Goal: Task Accomplishment & Management: Manage account settings

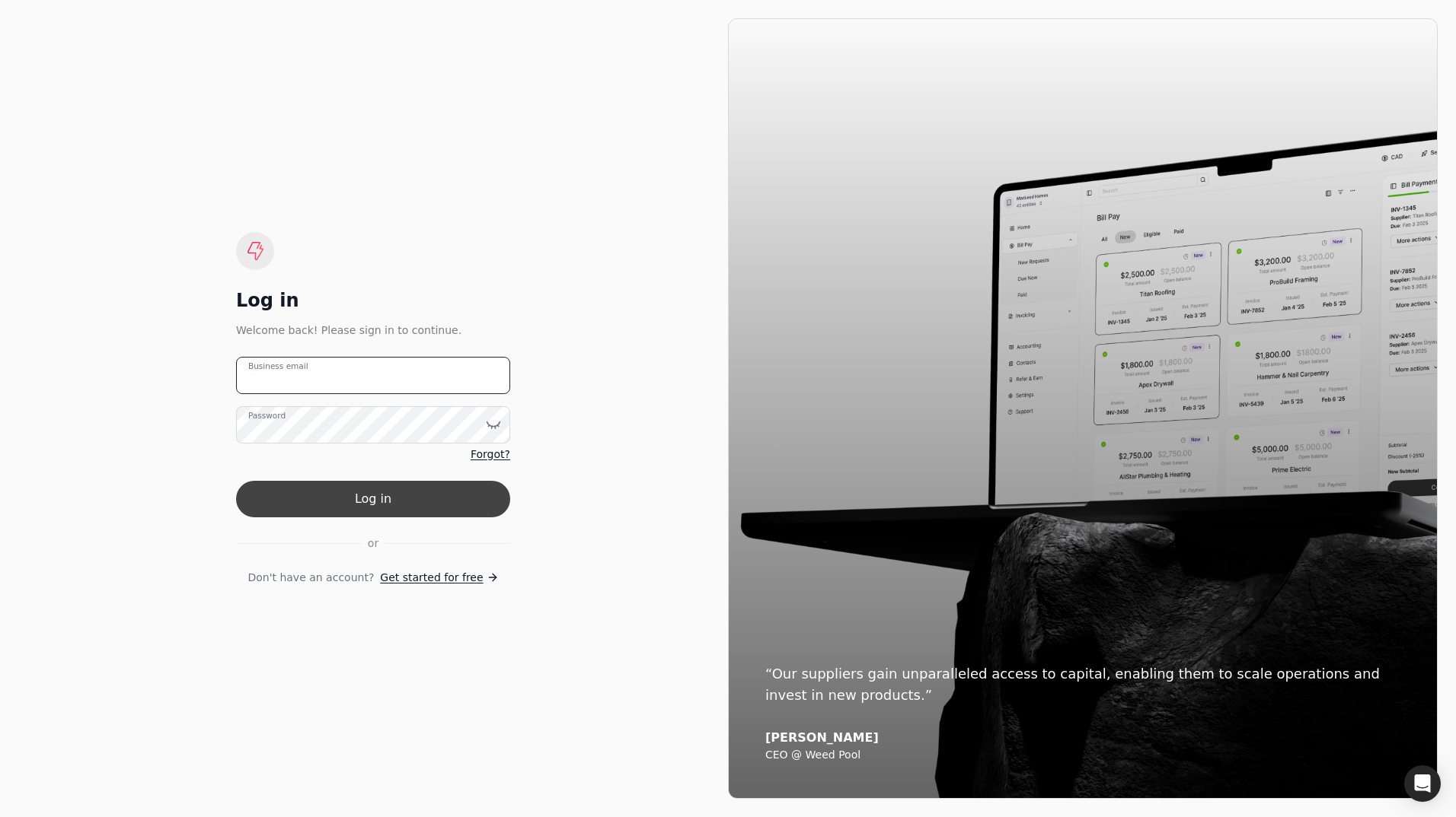
type email "[EMAIL_ADDRESS][DOMAIN_NAME]"
click at [326, 500] on button "Log in" at bounding box center [373, 499] width 275 height 36
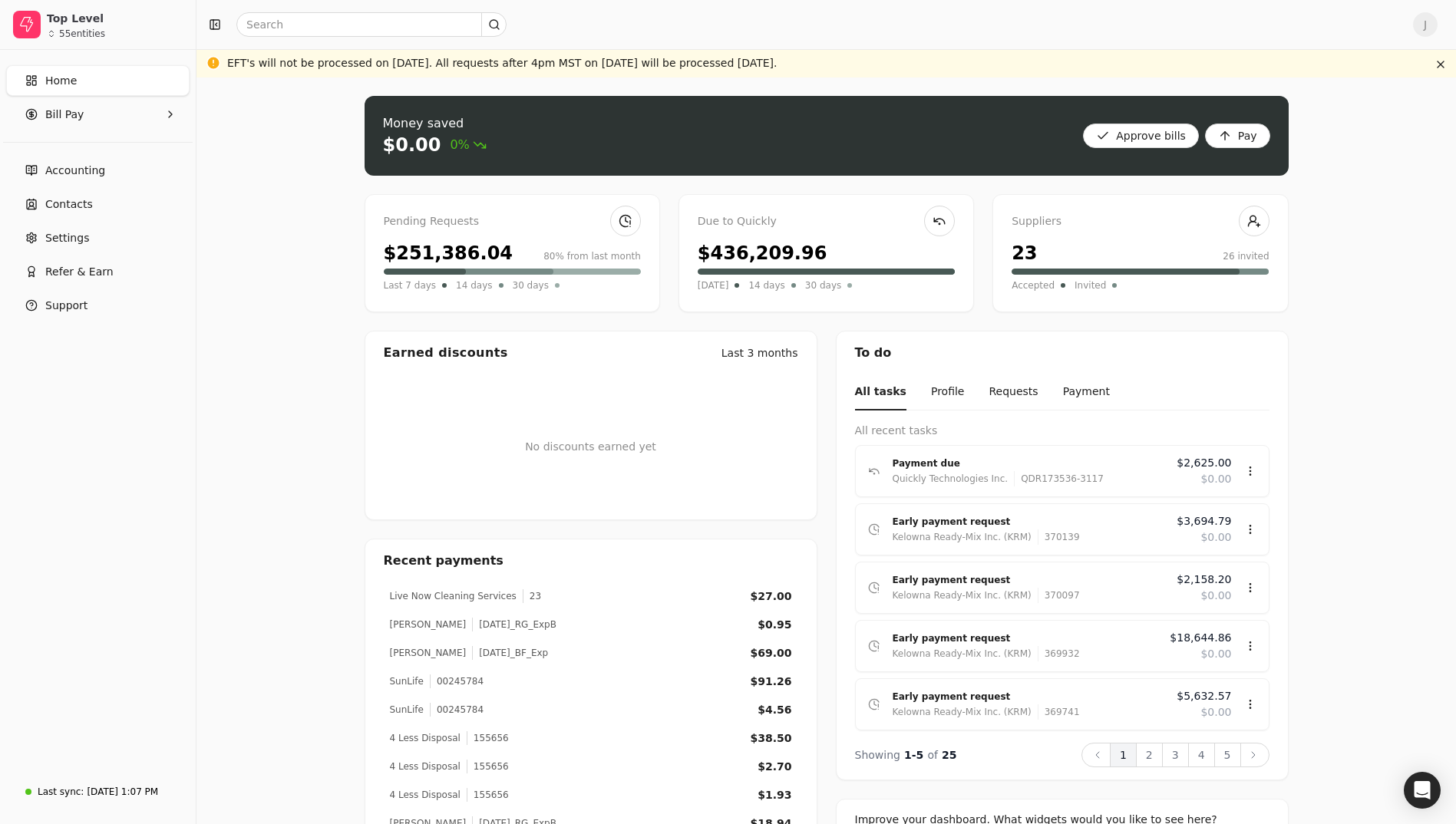
click at [547, 241] on div "$251,386.04 80% from last month" at bounding box center [512, 253] width 257 height 28
click at [423, 237] on div "Pending Requests $251,386.04 80% from last month Last 7 days 14 days 30 days" at bounding box center [512, 253] width 296 height 118
click at [72, 116] on span "Bill Pay" at bounding box center [64, 114] width 38 height 16
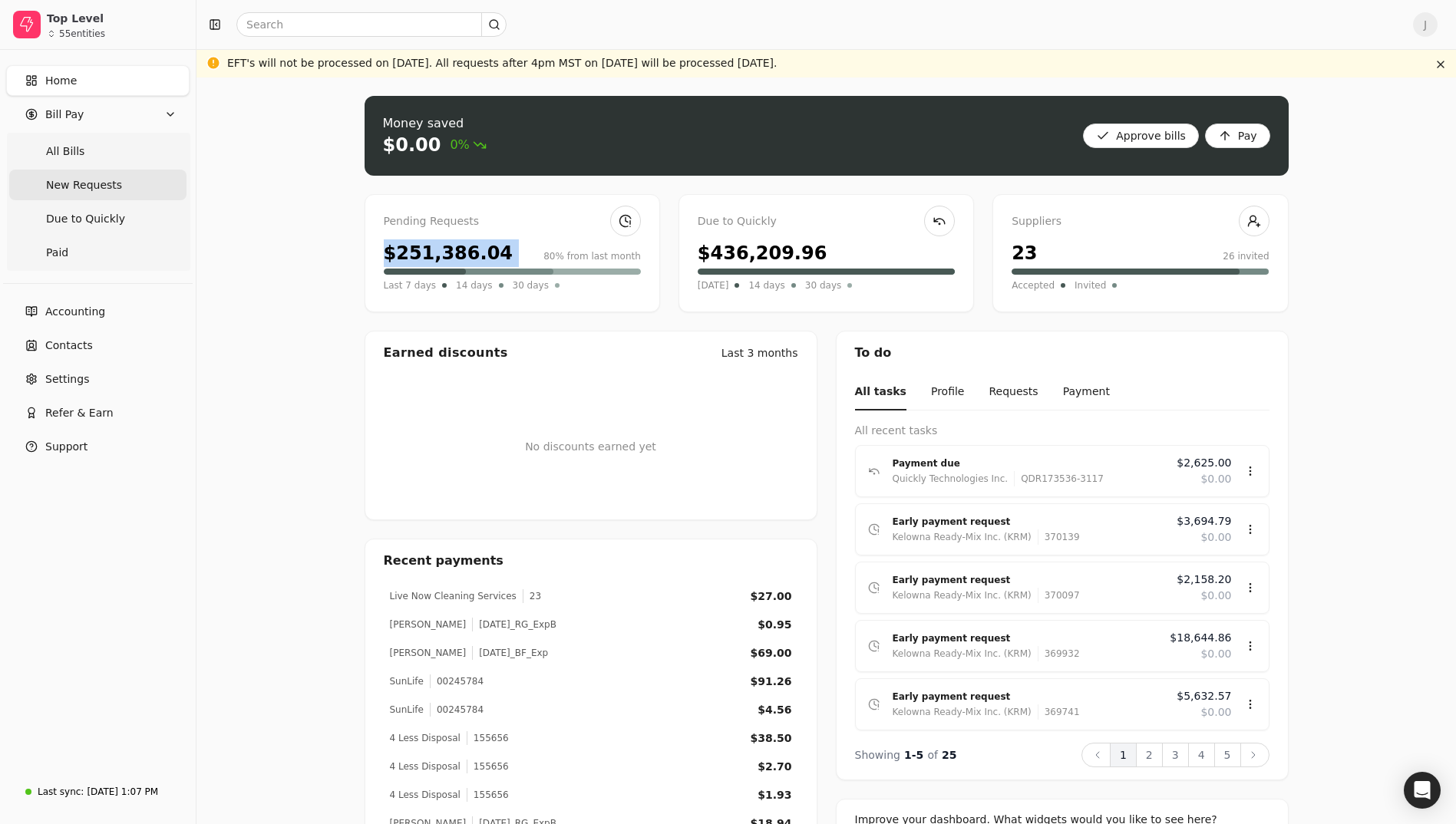
click at [95, 178] on span "New Requests" at bounding box center [84, 185] width 76 height 16
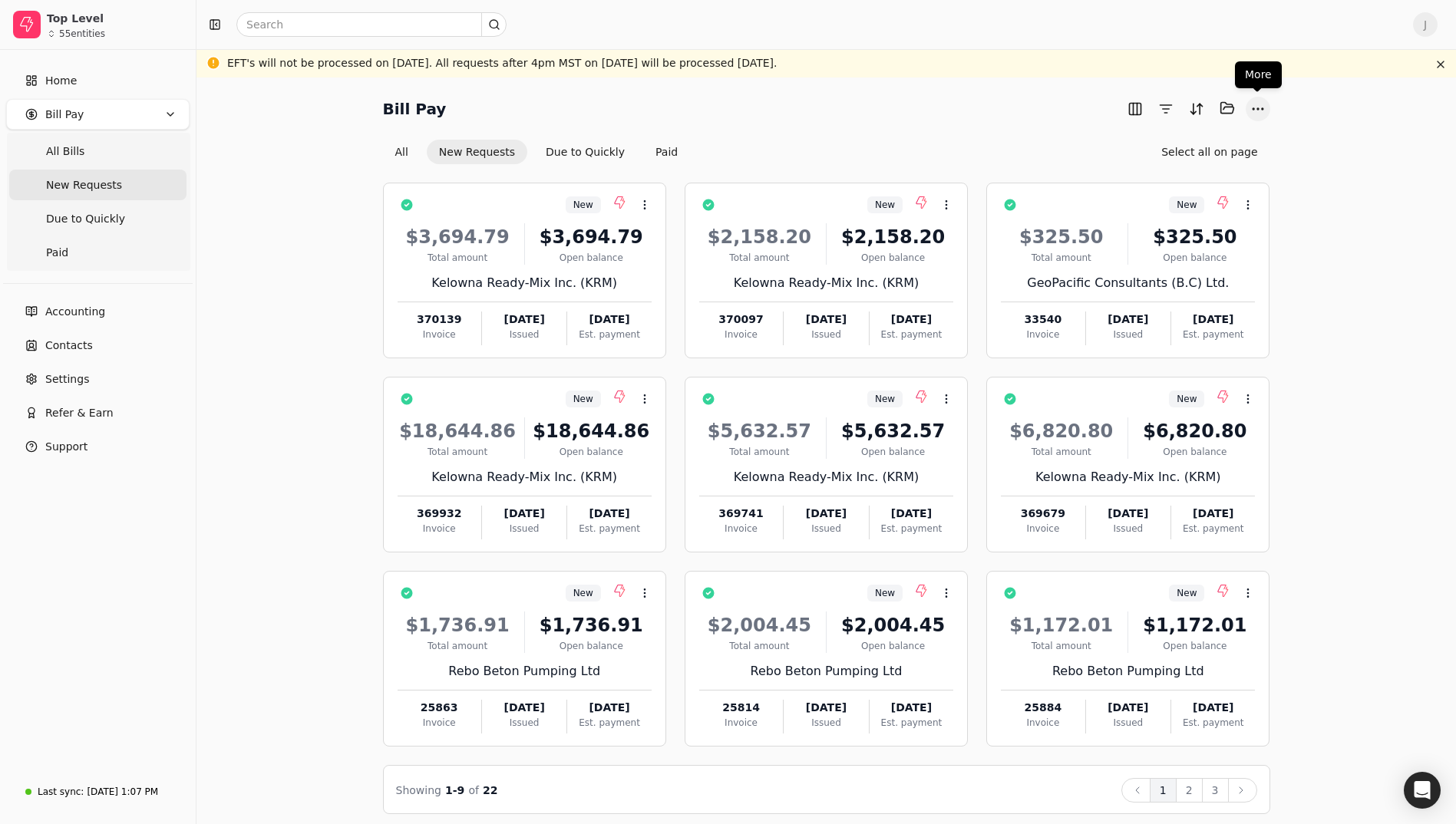
click at [1265, 109] on button "More" at bounding box center [1257, 108] width 24 height 24
click at [637, 272] on div "$3,694.79 Total amount $3,694.79 Open balance Kelowna Ready-Mix Inc. (KRM) 3701…" at bounding box center [524, 279] width 254 height 131
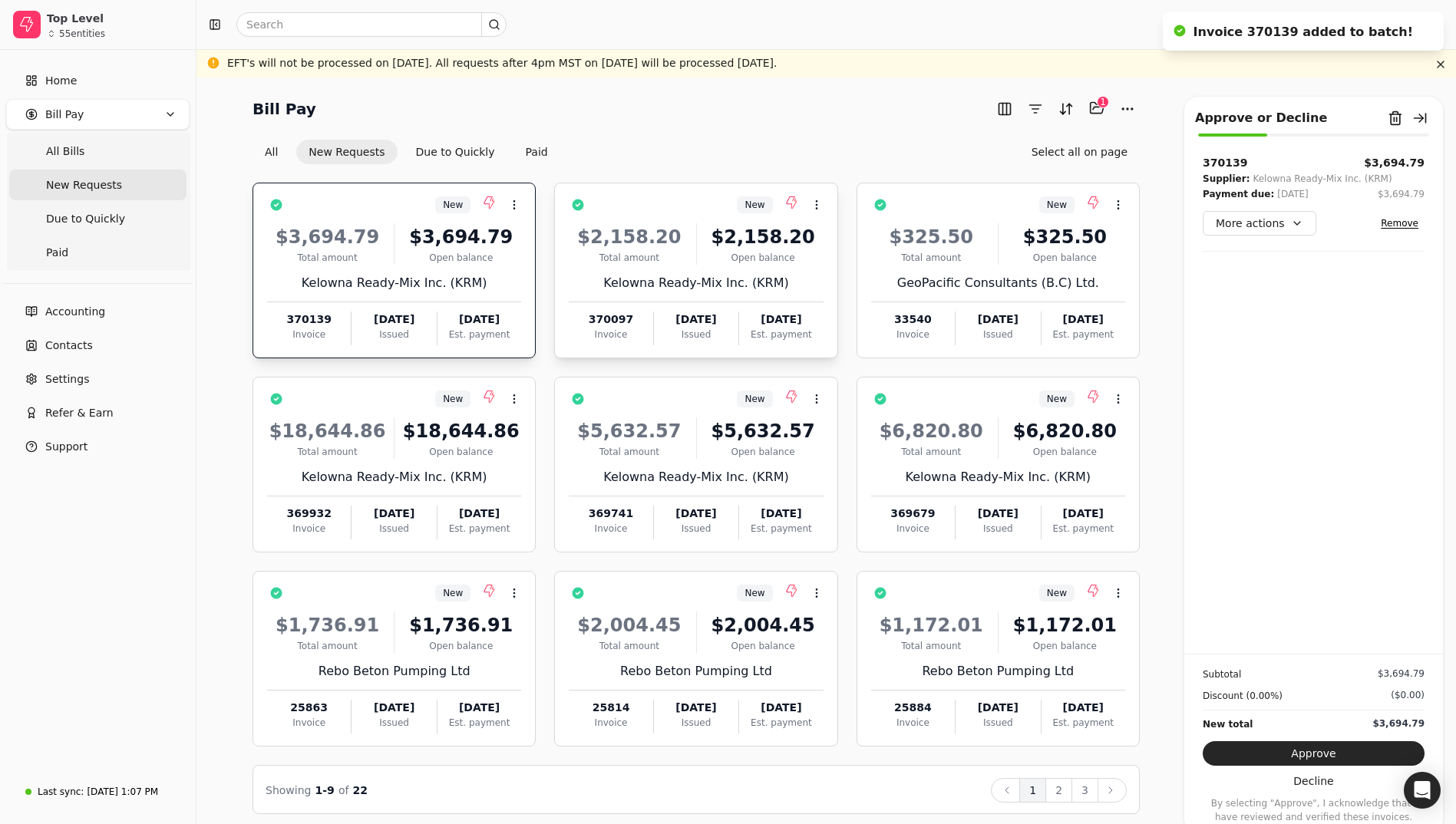
click at [758, 280] on div "Kelowna Ready-Mix Inc. (KRM)" at bounding box center [695, 283] width 254 height 18
click at [917, 264] on div "$325.50 Total amount $325.50 Open balance GeoPacific Consultants (B.C) Ltd. 335…" at bounding box center [997, 279] width 254 height 131
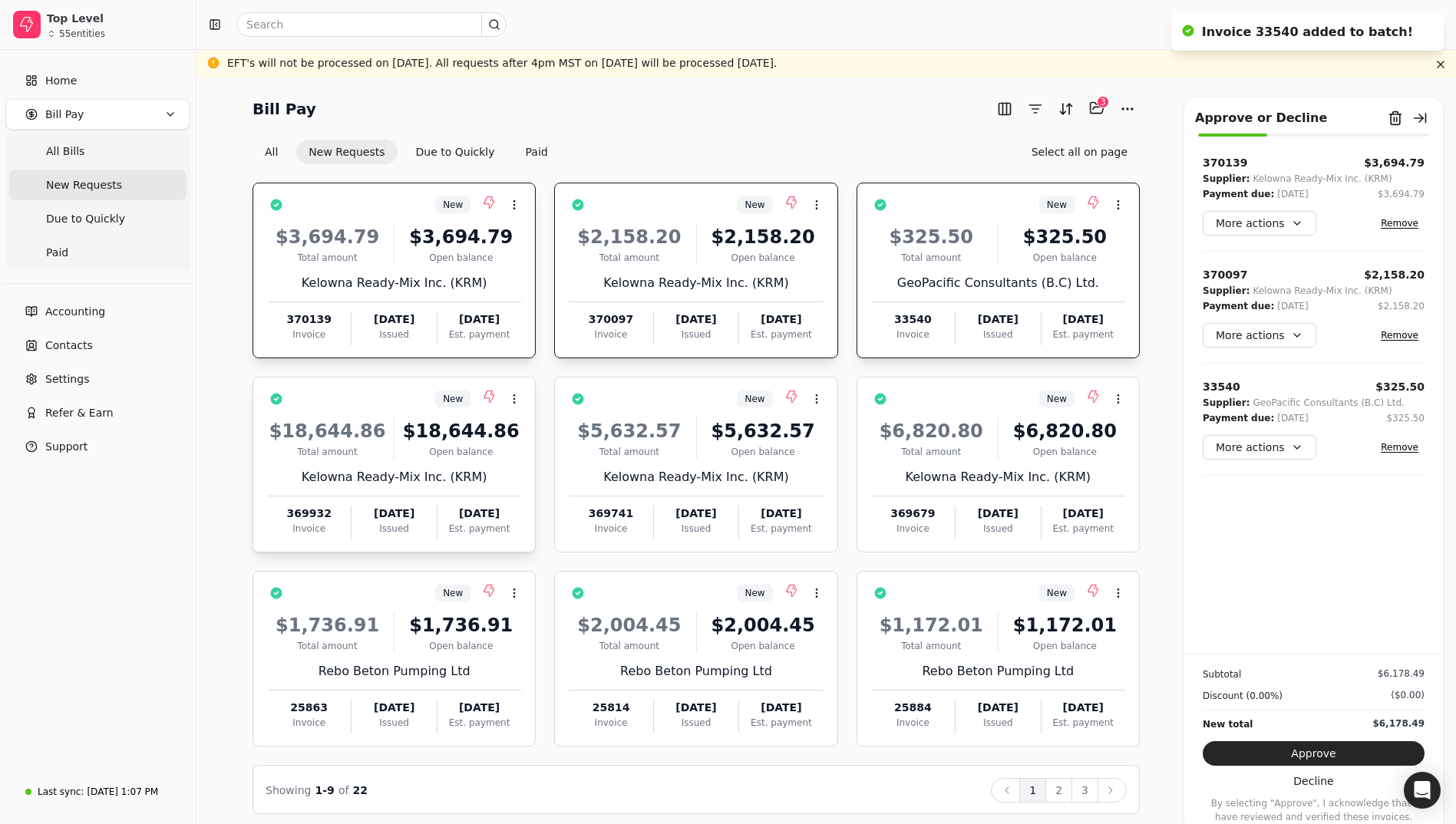
click at [376, 418] on div "$18,644.86" at bounding box center [327, 431] width 121 height 28
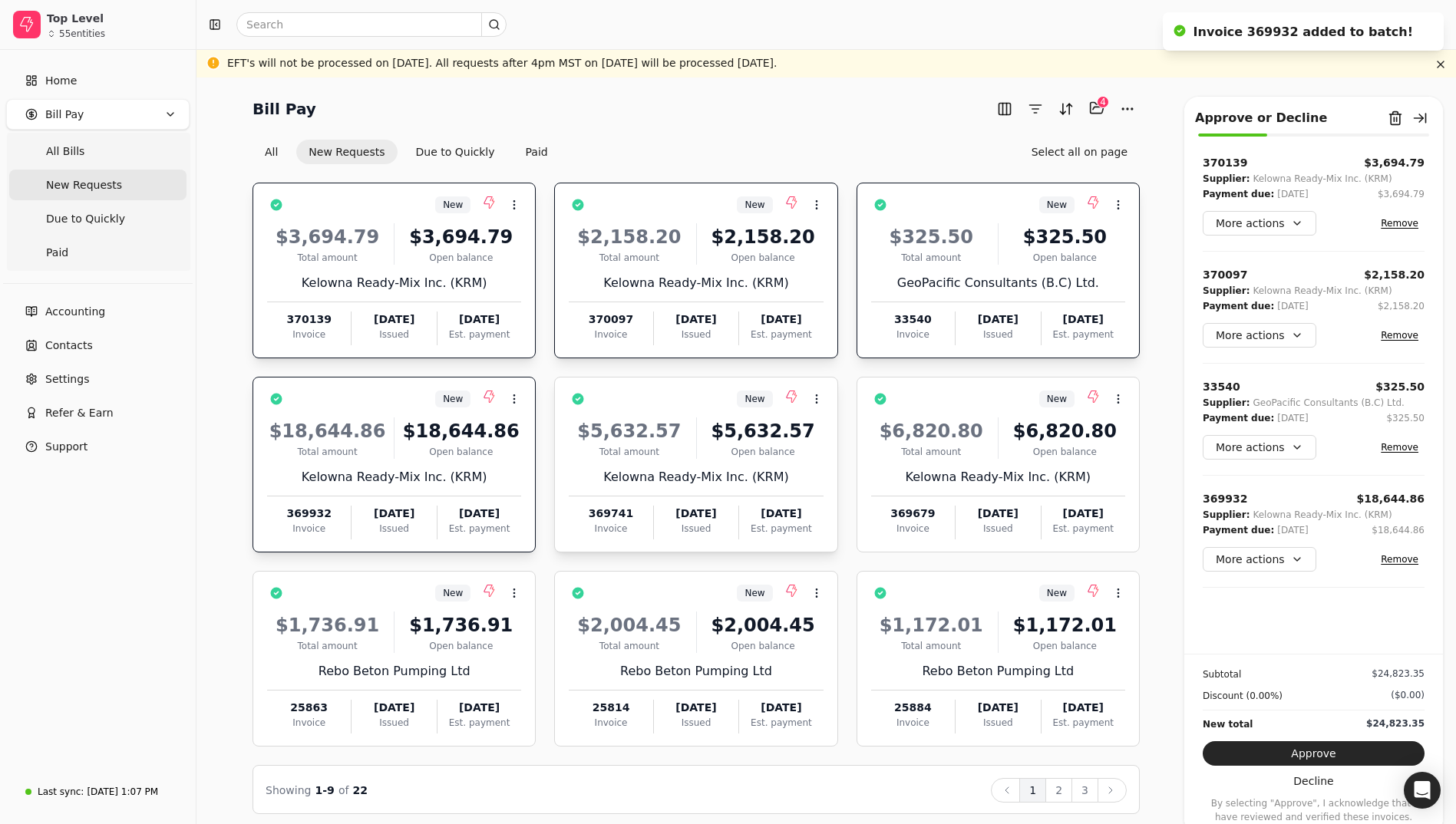
click at [604, 459] on div "$5,632.57 Total amount $5,632.57 Open balance Kelowna Ready-Mix Inc. (KRM) 3697…" at bounding box center [695, 474] width 254 height 131
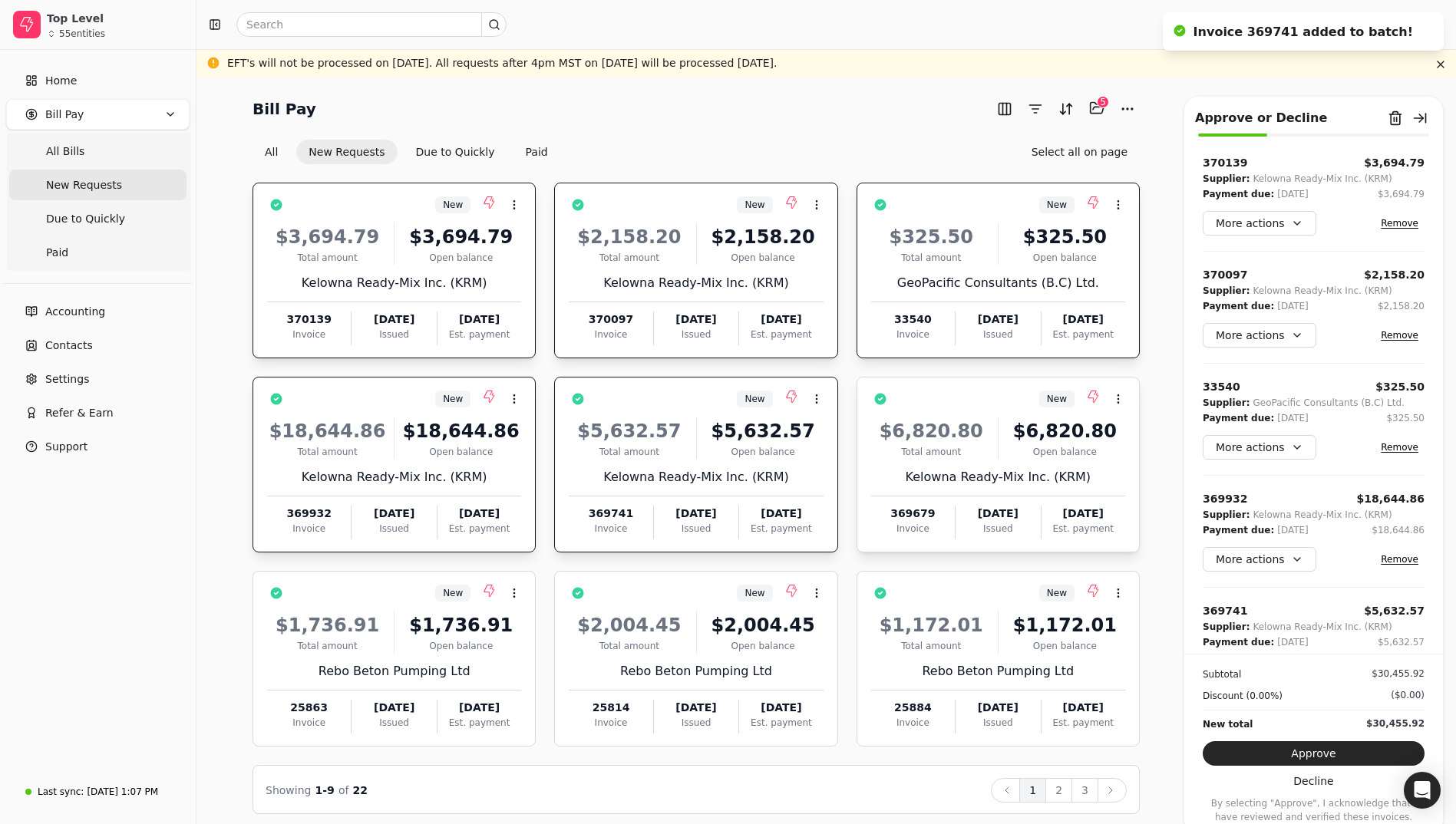
click at [956, 452] on div "Total amount" at bounding box center [930, 452] width 121 height 14
click at [924, 653] on div "$1,172.01 Total amount $1,172.01 Open balance Rebo Beton Pumping Ltd 25884 Invo…" at bounding box center [997, 668] width 254 height 131
click at [669, 648] on div "Total amount" at bounding box center [629, 646] width 121 height 14
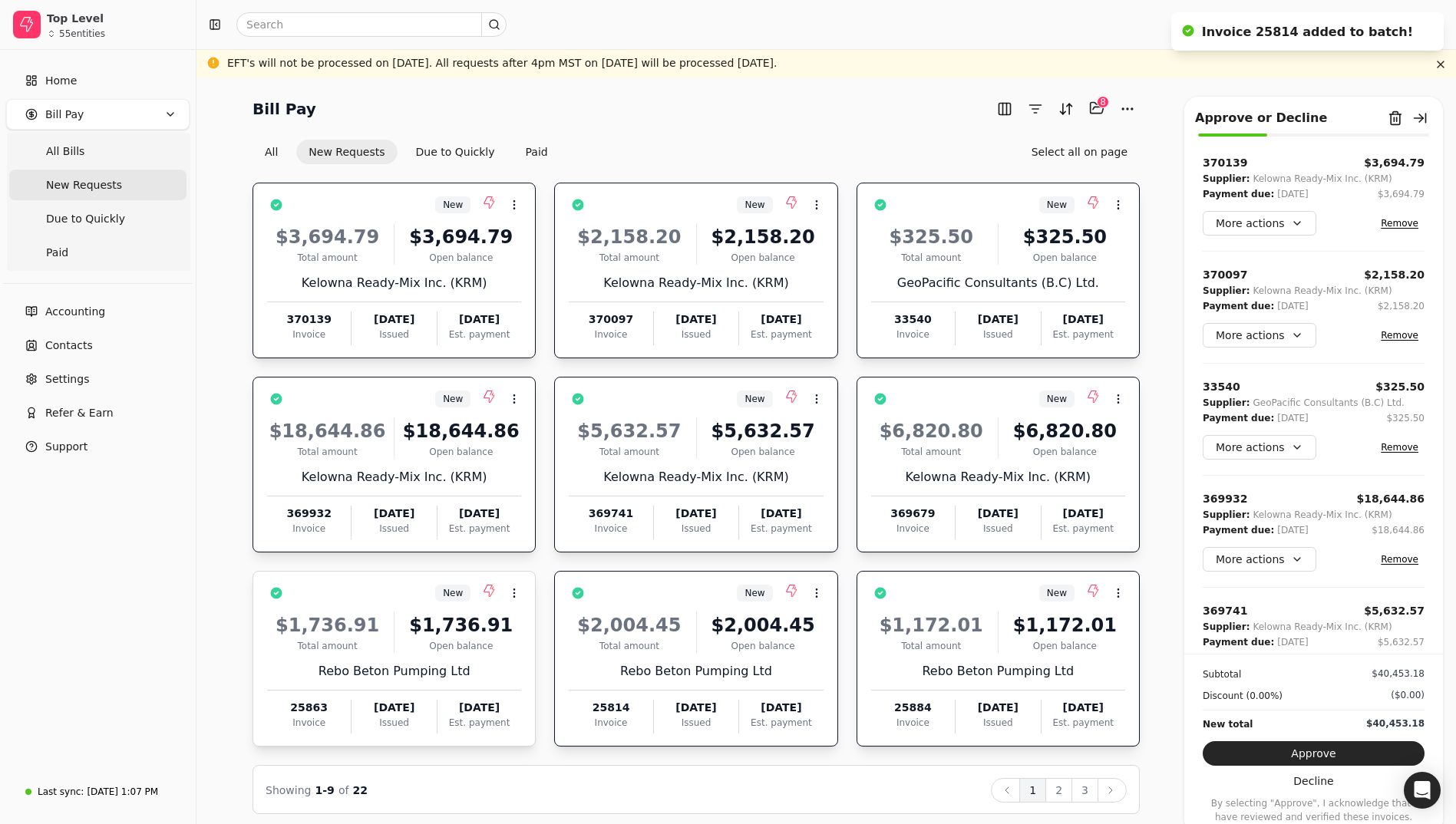
click at [447, 639] on div "Open balance" at bounding box center [460, 646] width 121 height 14
click at [1061, 792] on button "2" at bounding box center [1058, 790] width 27 height 24
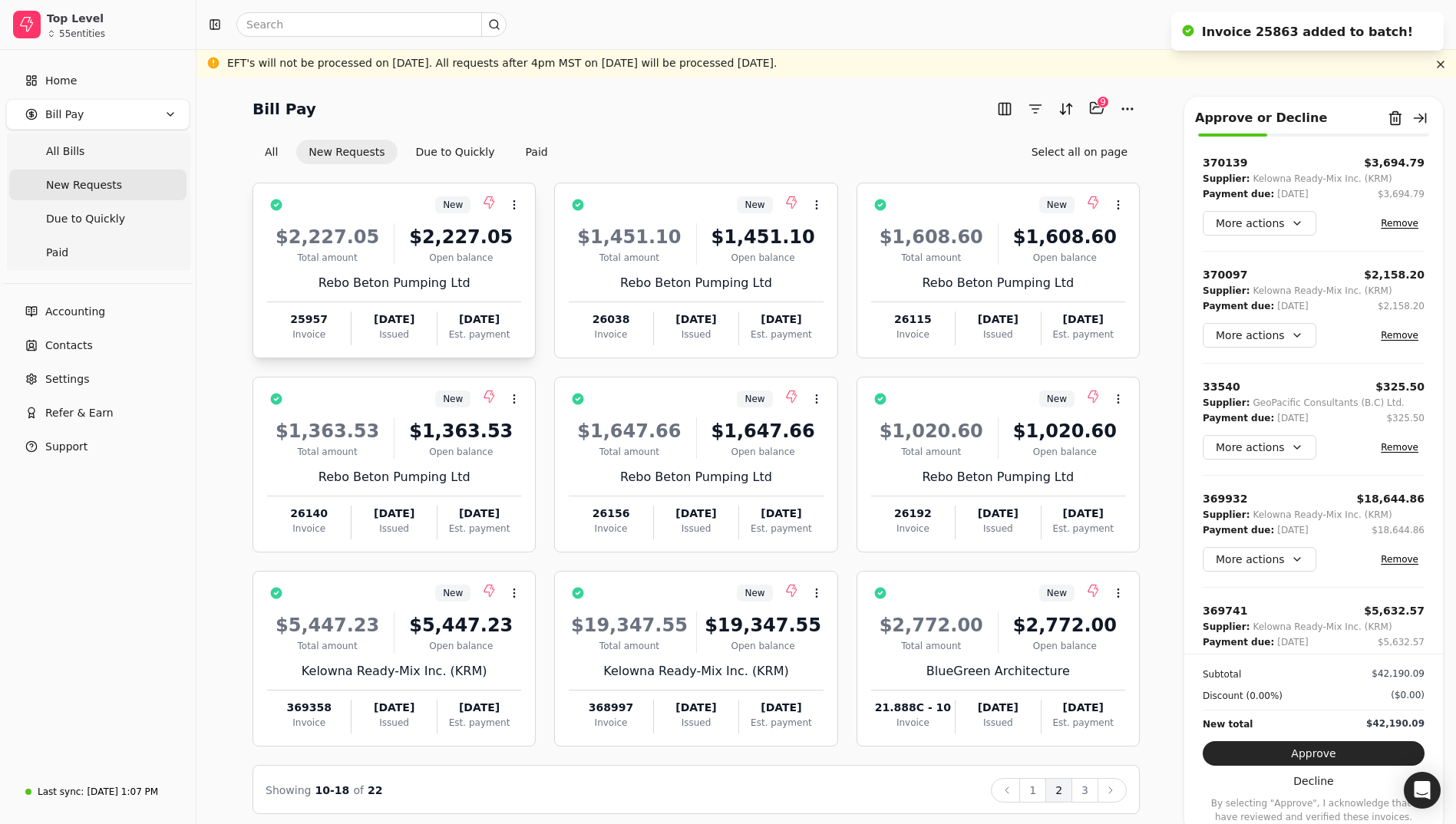
click at [428, 249] on div "$2,227.05" at bounding box center [460, 237] width 121 height 28
click at [640, 264] on div "$1,451.10 Total amount $1,451.10 Open balance Rebo Beton Pumping Ltd 26038 Invo…" at bounding box center [695, 279] width 254 height 131
click at [935, 283] on div "Rebo Beton Pumping Ltd" at bounding box center [997, 283] width 254 height 18
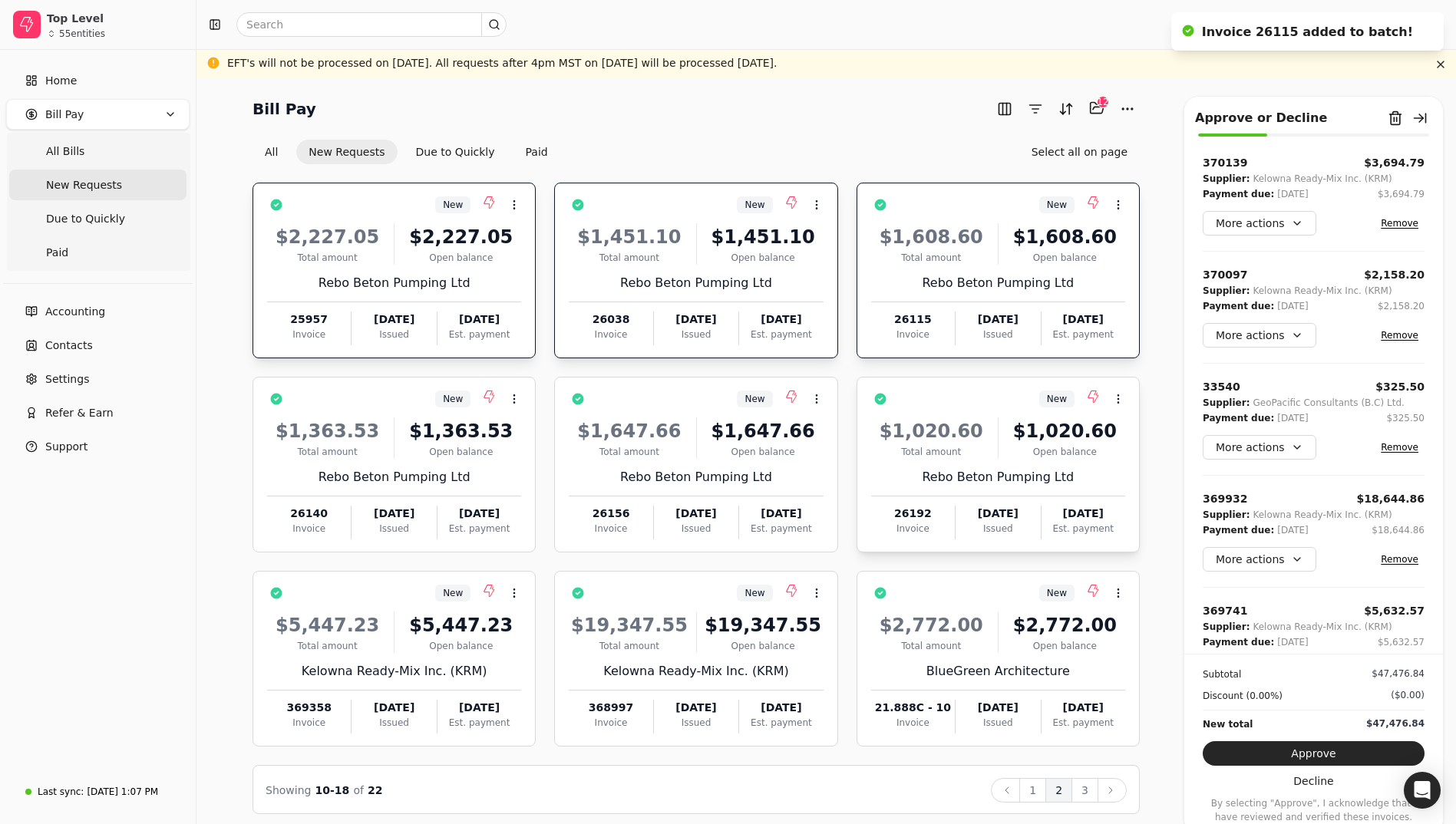
click at [932, 456] on div "Total amount" at bounding box center [930, 452] width 121 height 14
click at [685, 463] on div "$1,647.66 Total amount $1,647.66 Open balance Rebo Beton Pumping Ltd 26156 Invo…" at bounding box center [695, 474] width 254 height 131
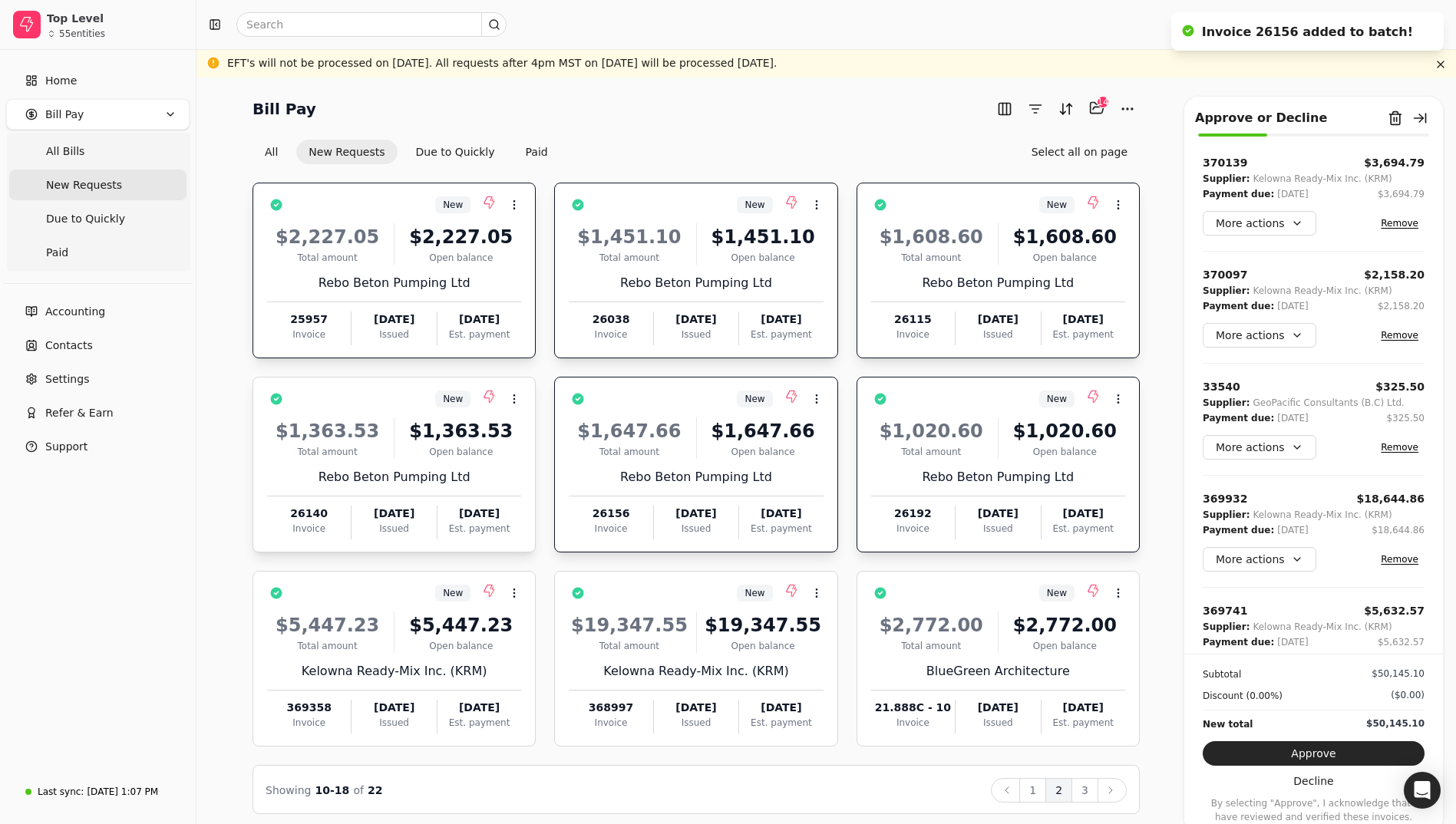
click at [486, 461] on div "$1,363.53 Total amount $1,363.53 Open balance Rebo Beton Pumping Ltd 26140 Invo…" at bounding box center [394, 474] width 254 height 131
click at [426, 627] on div "$5,447.23" at bounding box center [460, 625] width 121 height 28
click at [656, 656] on div "$19,347.55 Total amount $19,347.55 Open balance Kelowna Ready-Mix Inc. (KRM) 36…" at bounding box center [695, 668] width 254 height 131
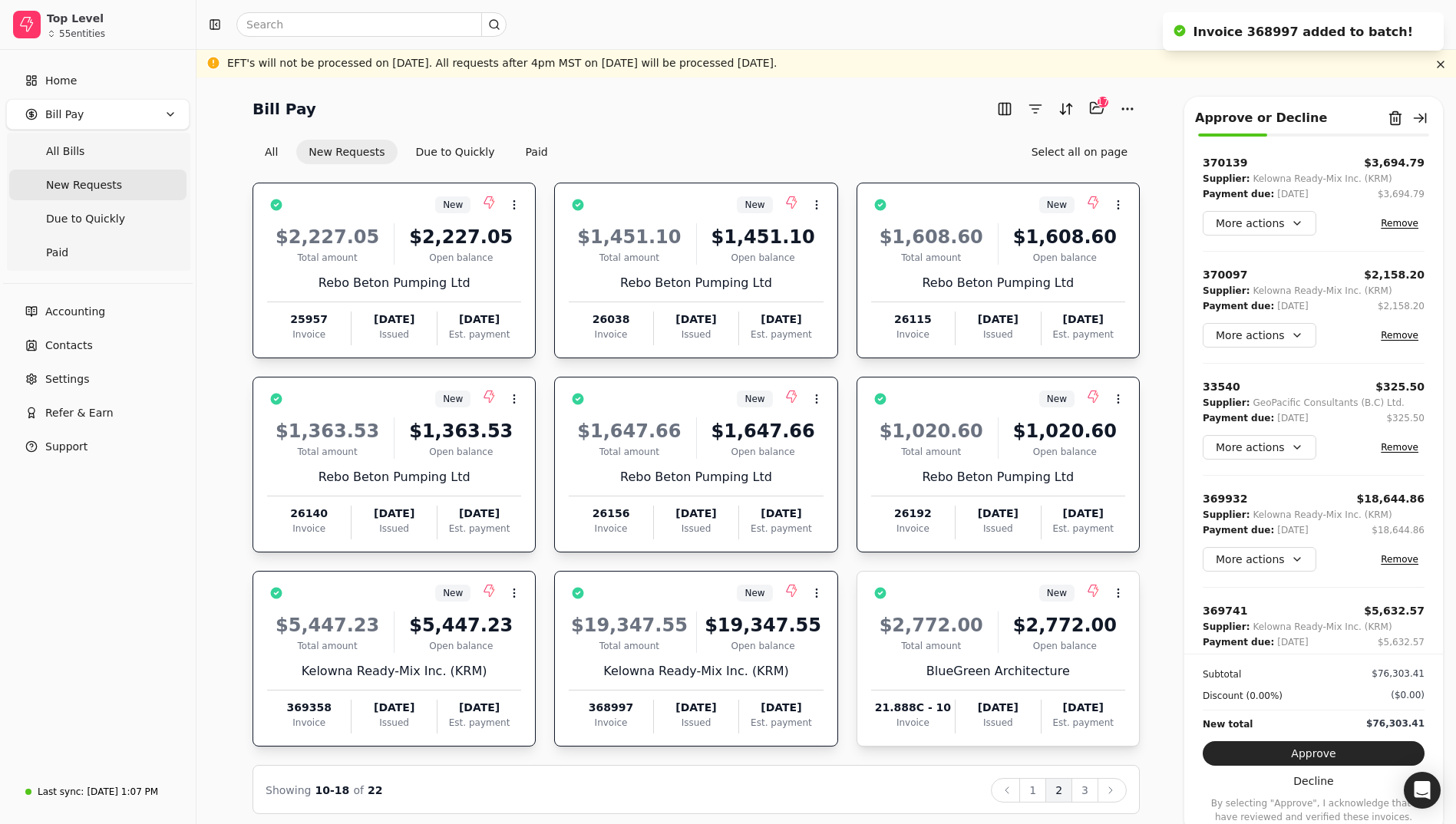
click at [966, 651] on div "Total amount" at bounding box center [930, 646] width 121 height 14
click at [1095, 794] on button "3" at bounding box center [1084, 790] width 27 height 24
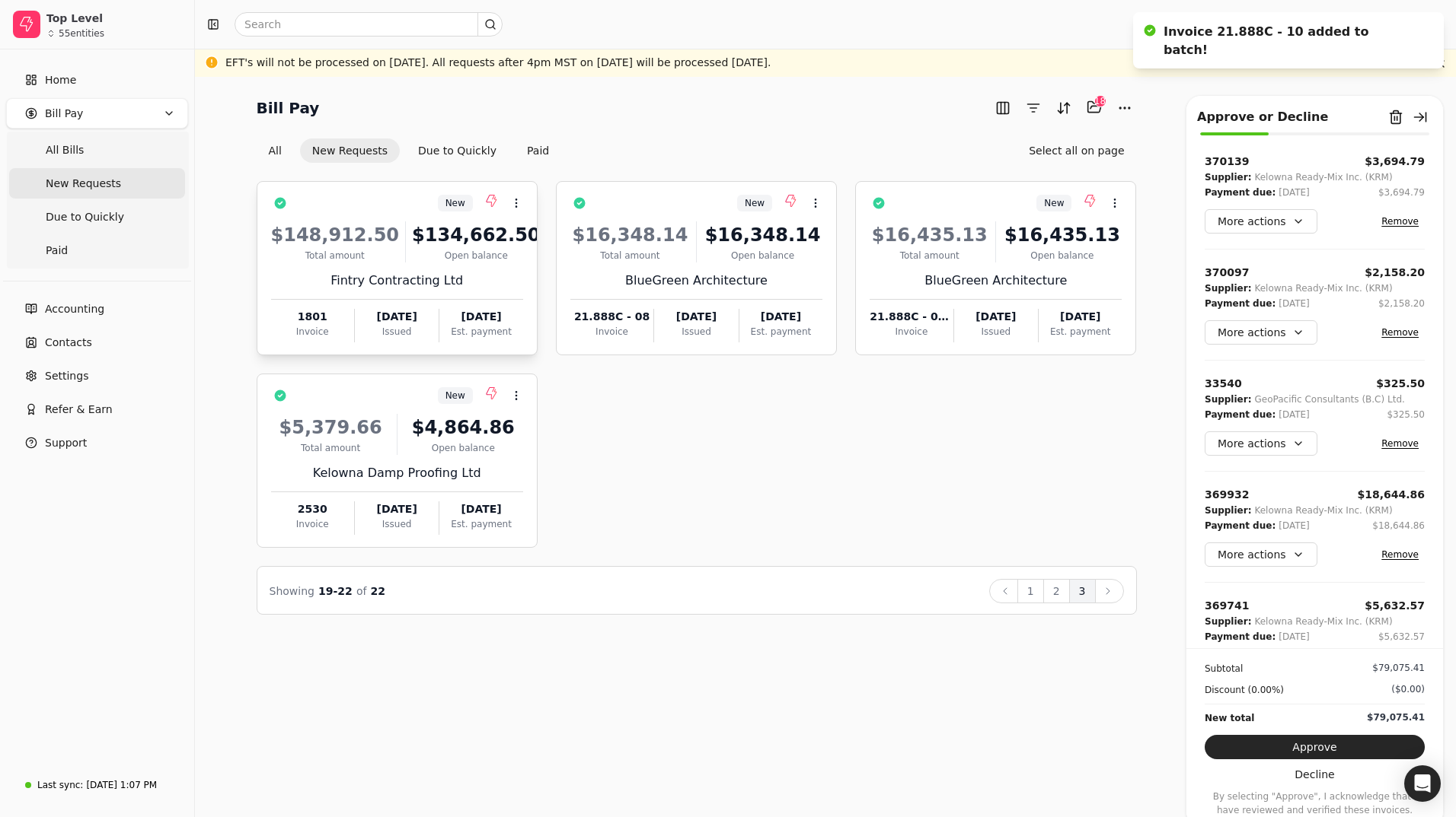
click at [435, 246] on div "$134,662.50" at bounding box center [477, 235] width 129 height 28
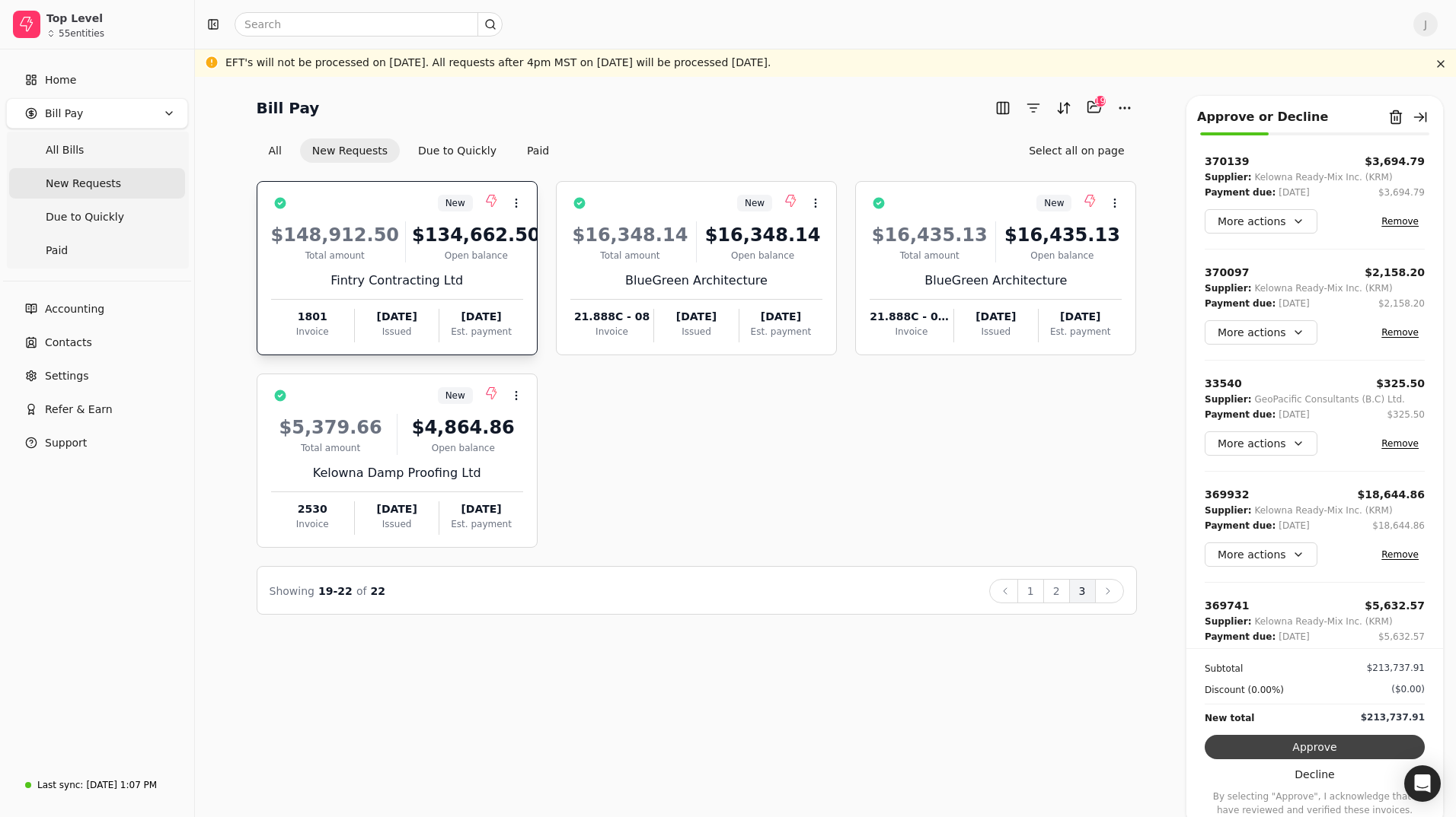
click at [1317, 748] on button "Approve" at bounding box center [1315, 747] width 220 height 24
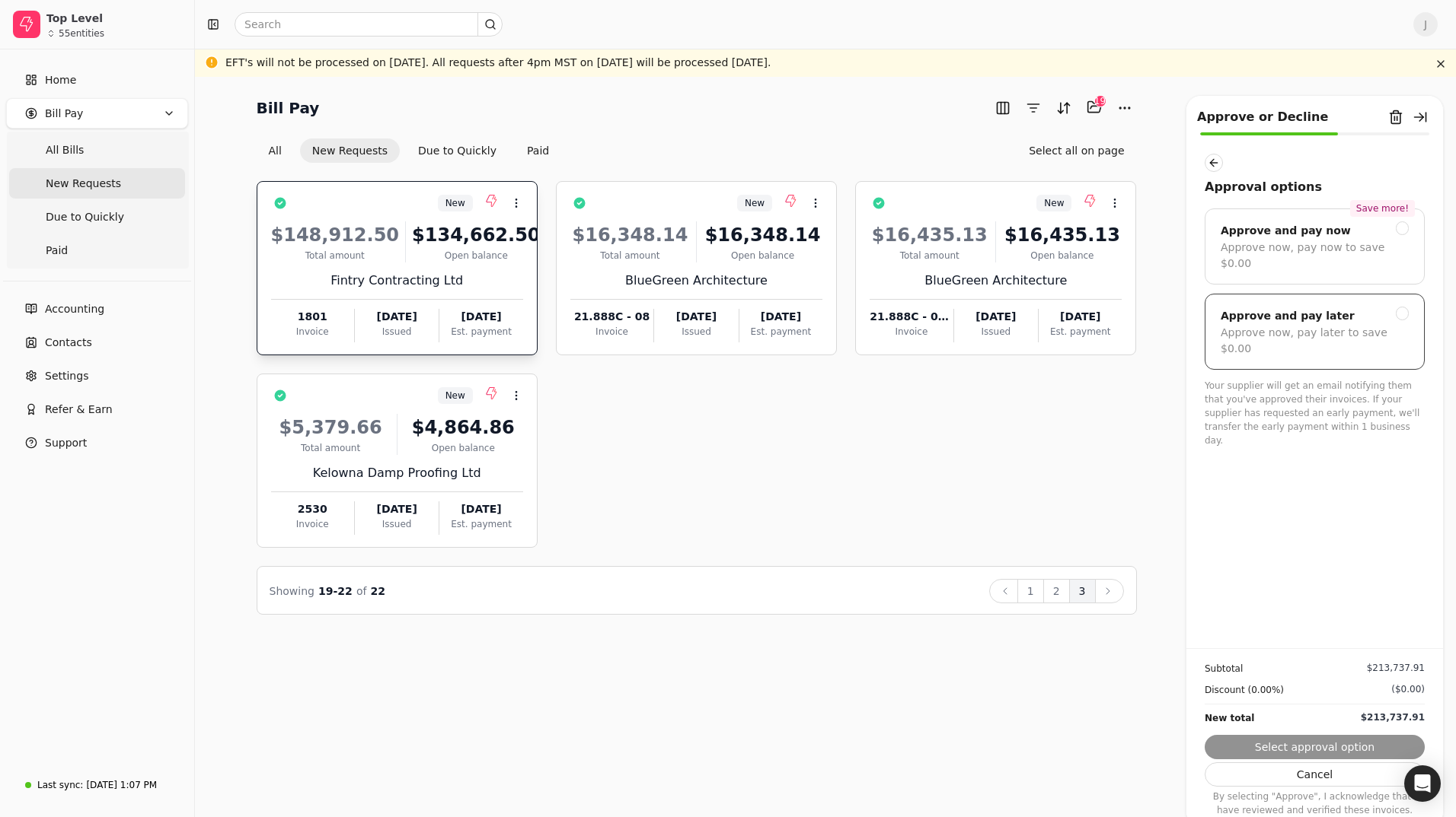
click at [1397, 294] on div "Approve and pay later Approve now, pay later to save $0.00" at bounding box center [1315, 332] width 220 height 76
drag, startPoint x: 1295, startPoint y: 753, endPoint x: 1075, endPoint y: 697, distance: 227.0
click at [1075, 697] on div "Bill Pay Selected items: 19 19 All New Requests Due to Quickly Paid Select all …" at bounding box center [825, 446] width 1261 height 740
click at [1327, 746] on button "Submit approval" at bounding box center [1315, 747] width 220 height 24
click at [1327, 746] on div "Subtotal $213,737.91 Discount (0.00%) ($0.00) New total $213,737.91 Cancel By s…" at bounding box center [1315, 733] width 256 height 169
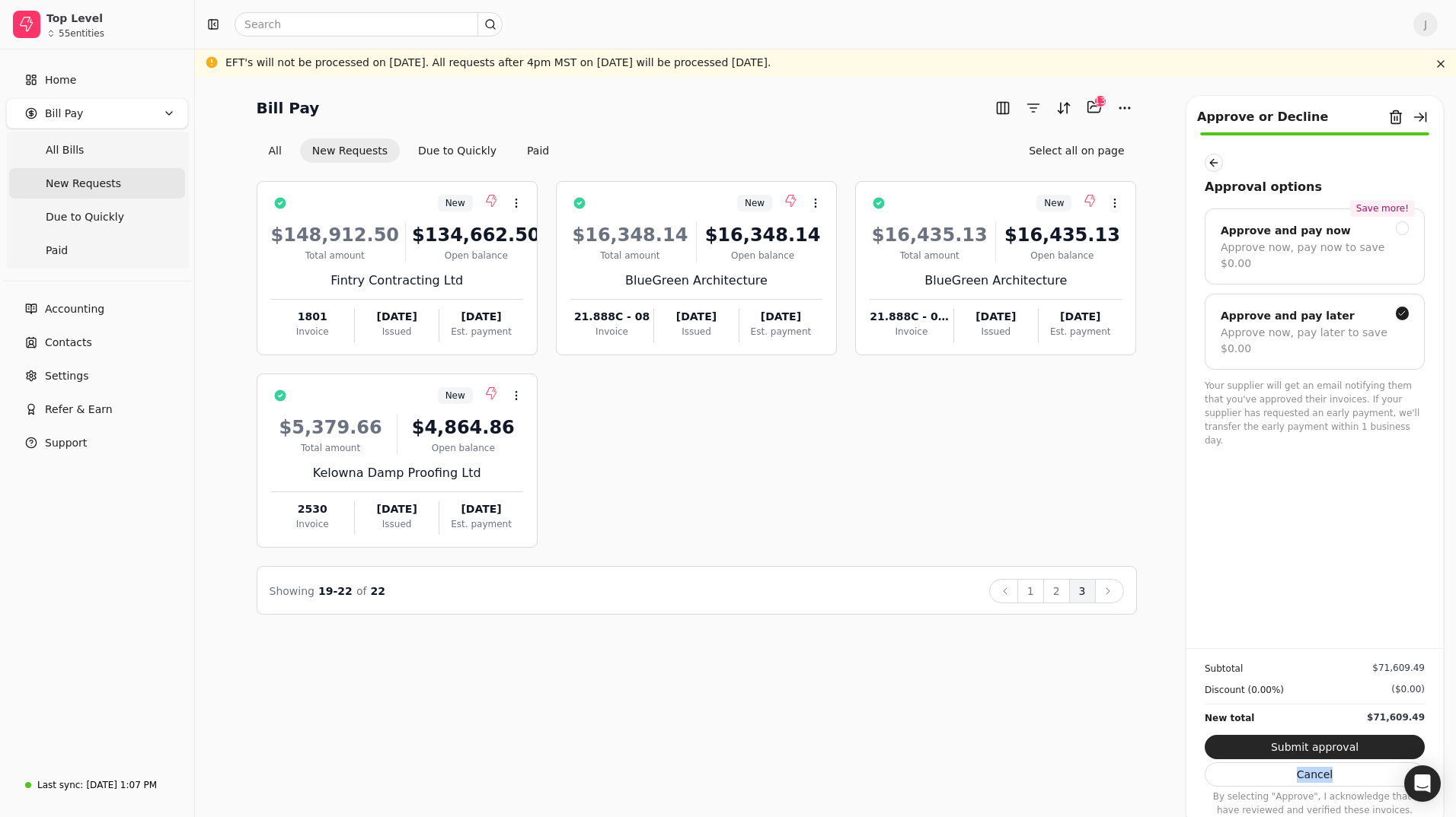
drag, startPoint x: 1327, startPoint y: 746, endPoint x: 1297, endPoint y: 746, distance: 30.0
click at [1297, 746] on button "Submit approval" at bounding box center [1315, 747] width 220 height 24
click at [1409, 227] on div "Save more! Approve and pay now Approve now, pay now to save $0.00" at bounding box center [1315, 246] width 220 height 76
click at [1397, 307] on div at bounding box center [1403, 314] width 14 height 14
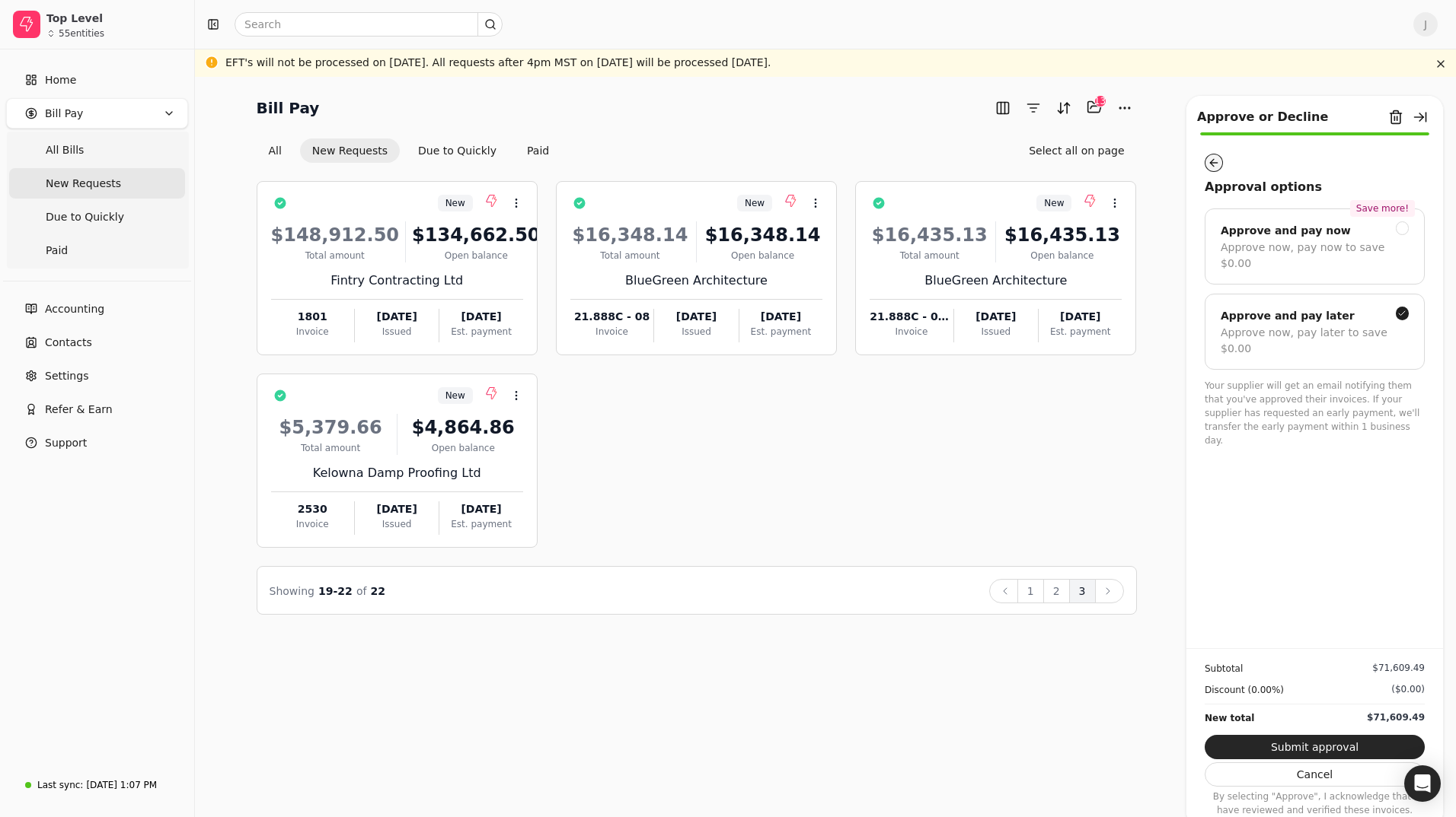
click at [1217, 164] on button "button" at bounding box center [1213, 163] width 18 height 18
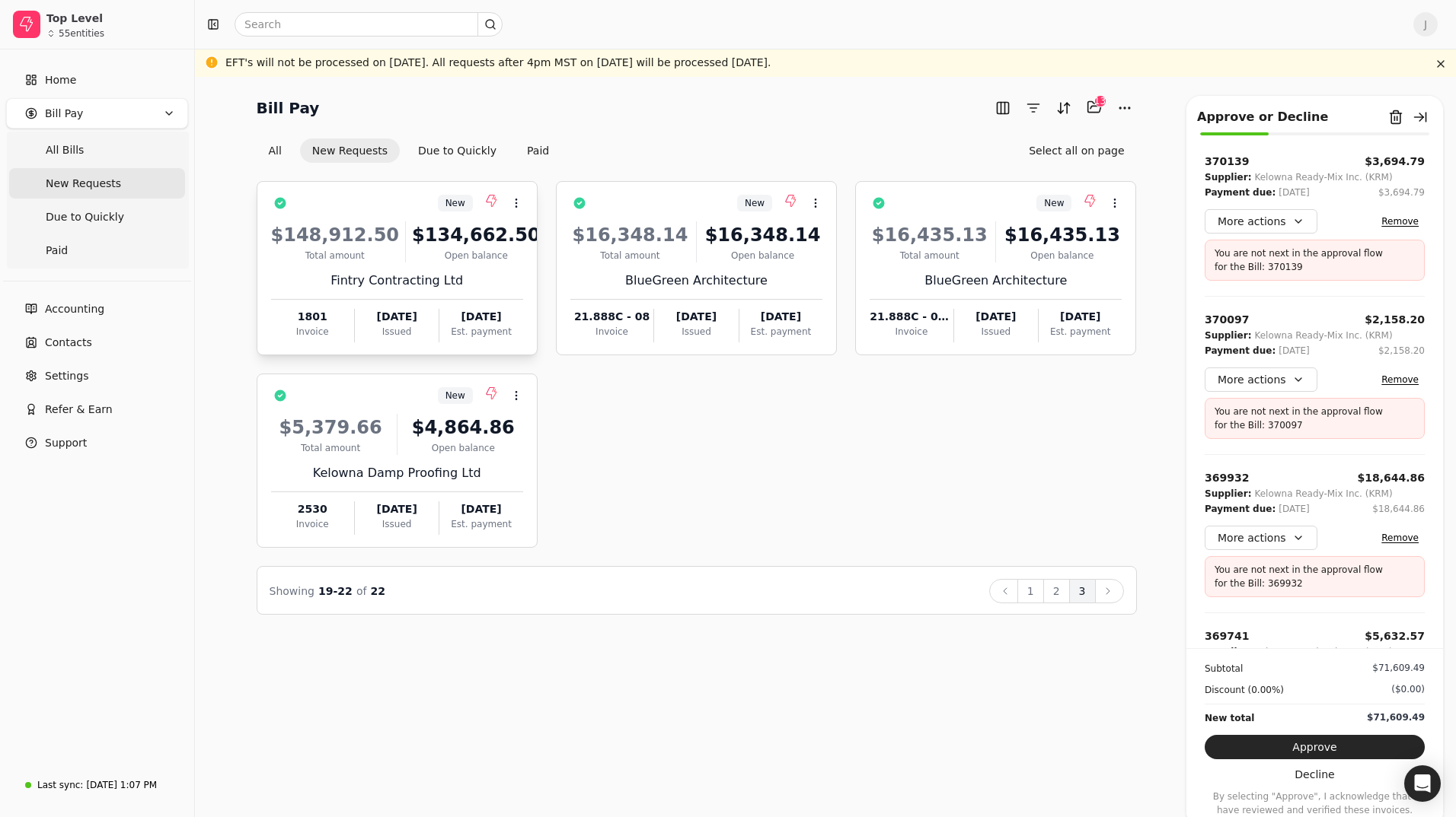
click at [420, 277] on div "Fintry Contracting Ltd" at bounding box center [397, 280] width 252 height 18
click at [1393, 117] on button "Remove from batch" at bounding box center [1396, 117] width 24 height 24
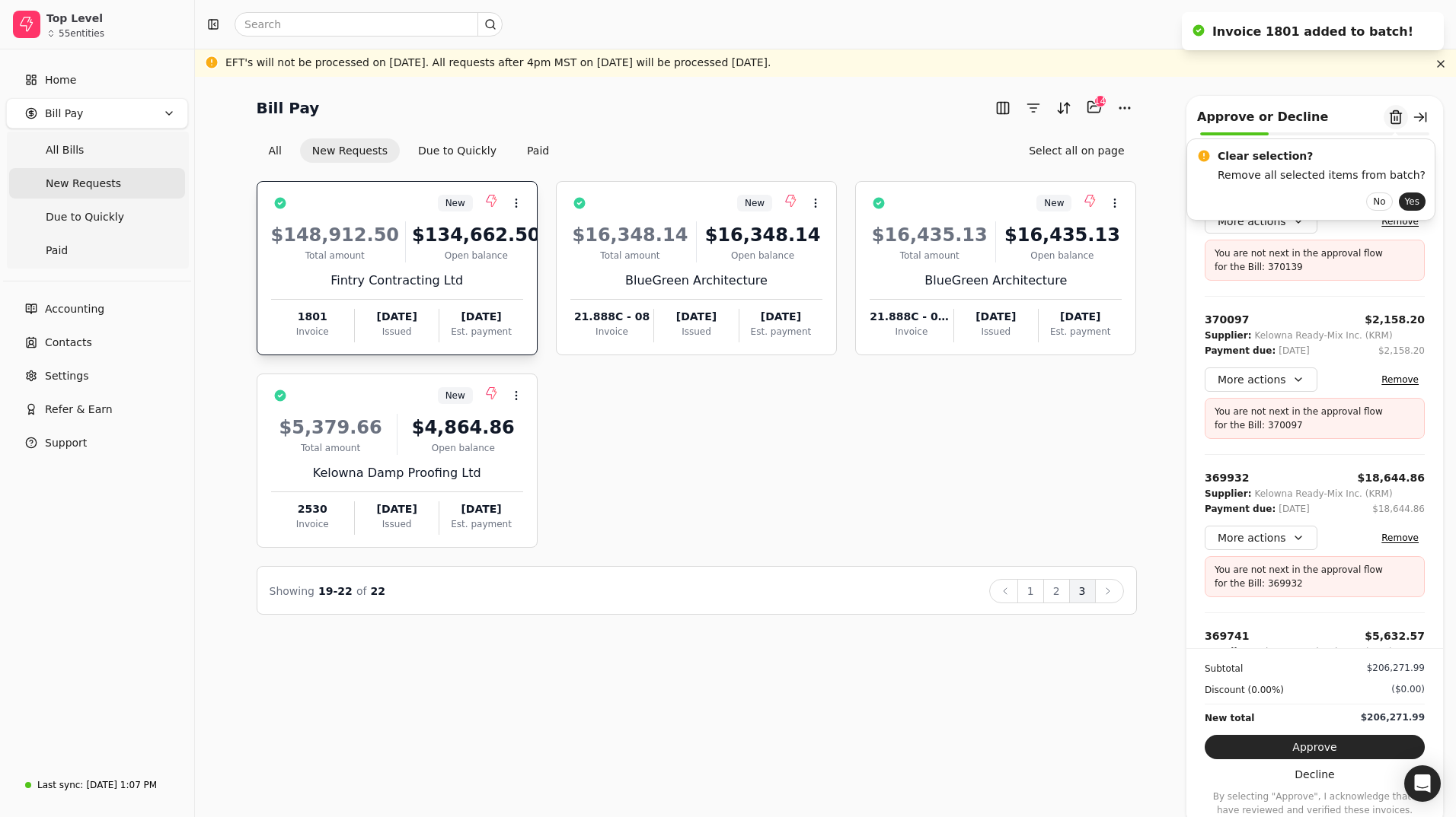
click at [1393, 117] on button "Remove from batch" at bounding box center [1396, 117] width 24 height 24
click at [1398, 206] on button "Yes" at bounding box center [1411, 201] width 27 height 18
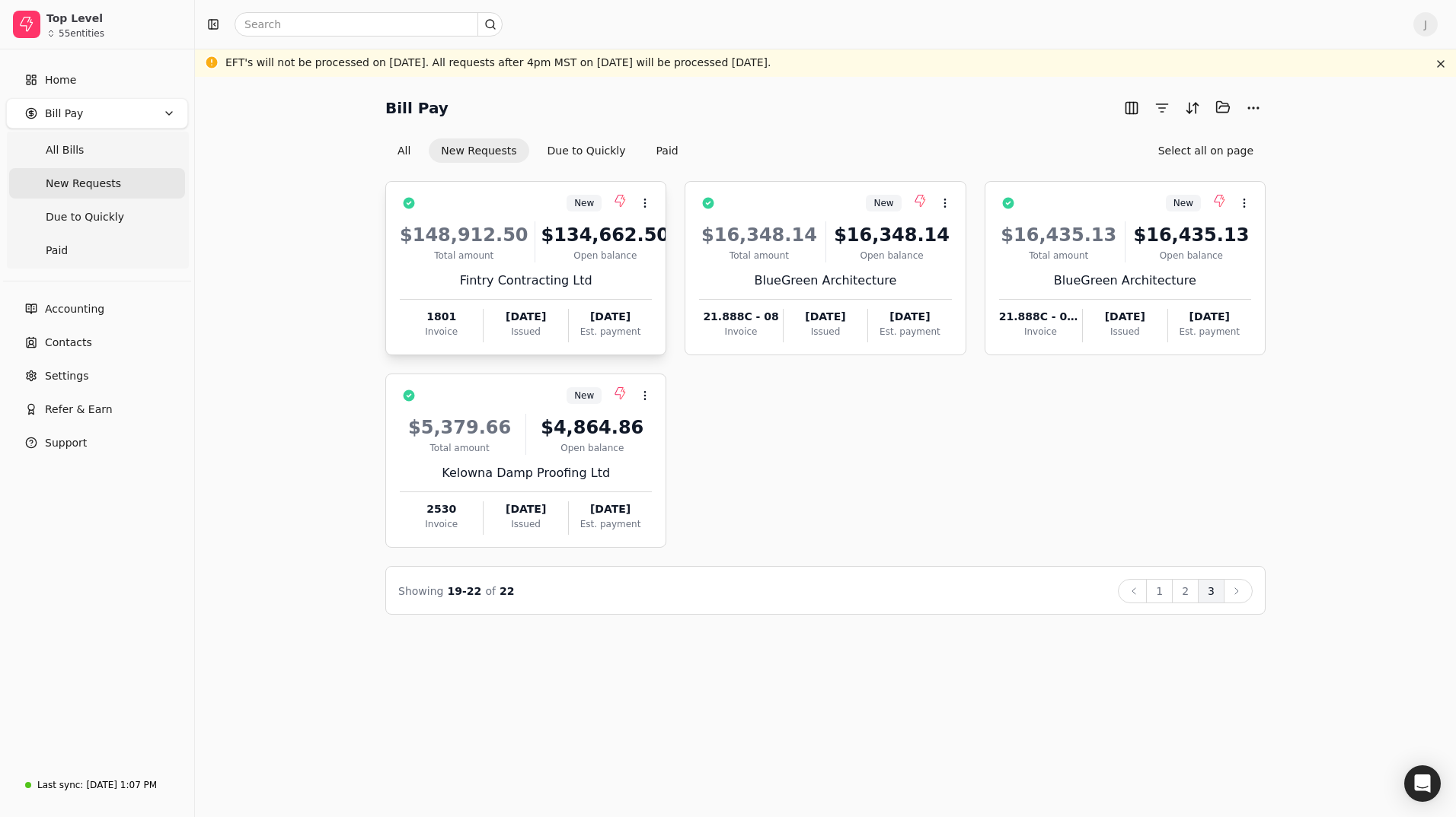
click at [532, 249] on div "$148,912.50 Total amount $134,662.50 Open balance" at bounding box center [526, 242] width 252 height 41
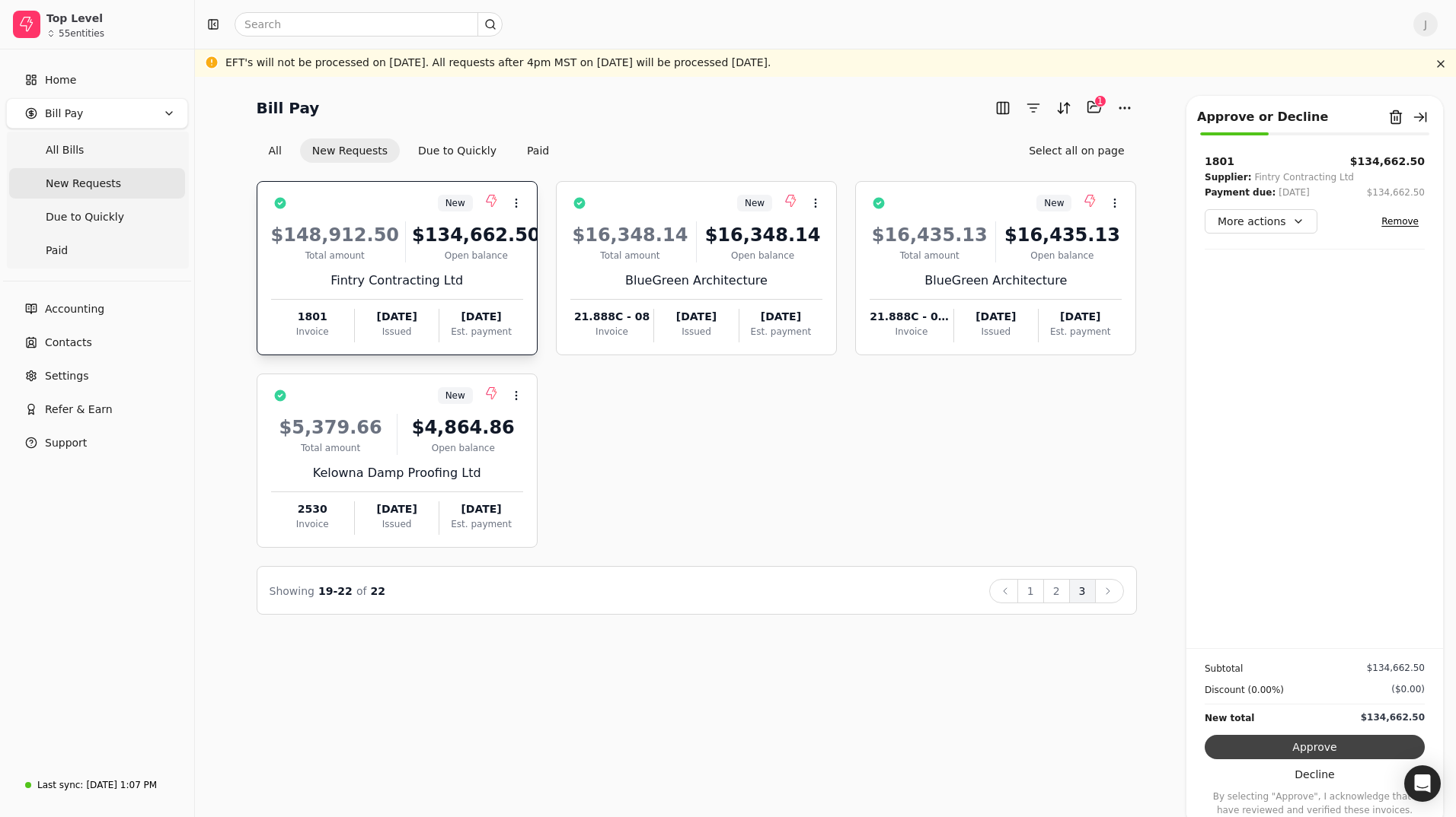
click at [1336, 740] on button "Approve" at bounding box center [1315, 747] width 220 height 24
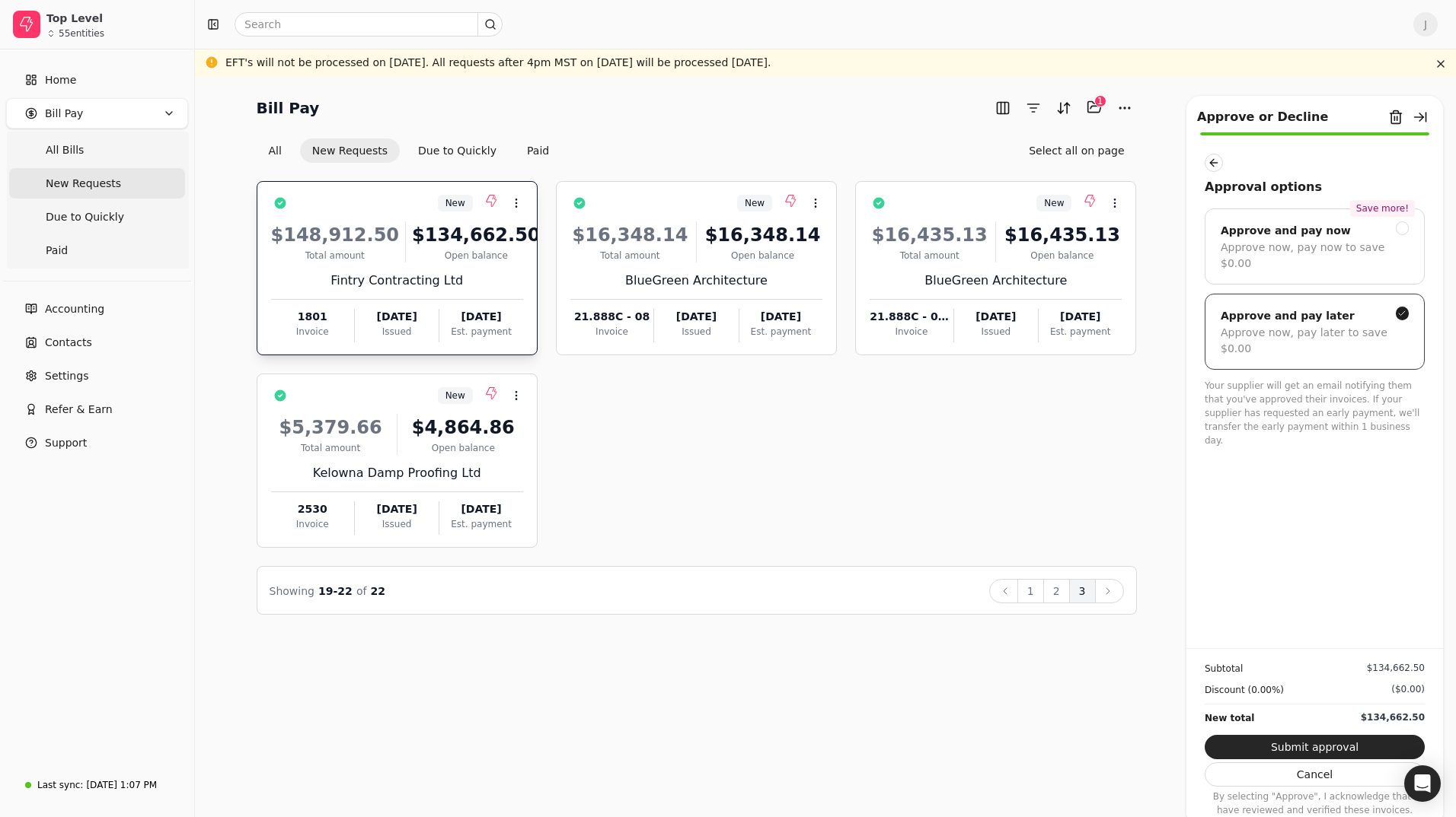
click at [1315, 325] on div "Approve now, pay later to save $0.00" at bounding box center [1314, 341] width 188 height 32
click at [1294, 740] on button "Submit approval" at bounding box center [1315, 747] width 220 height 24
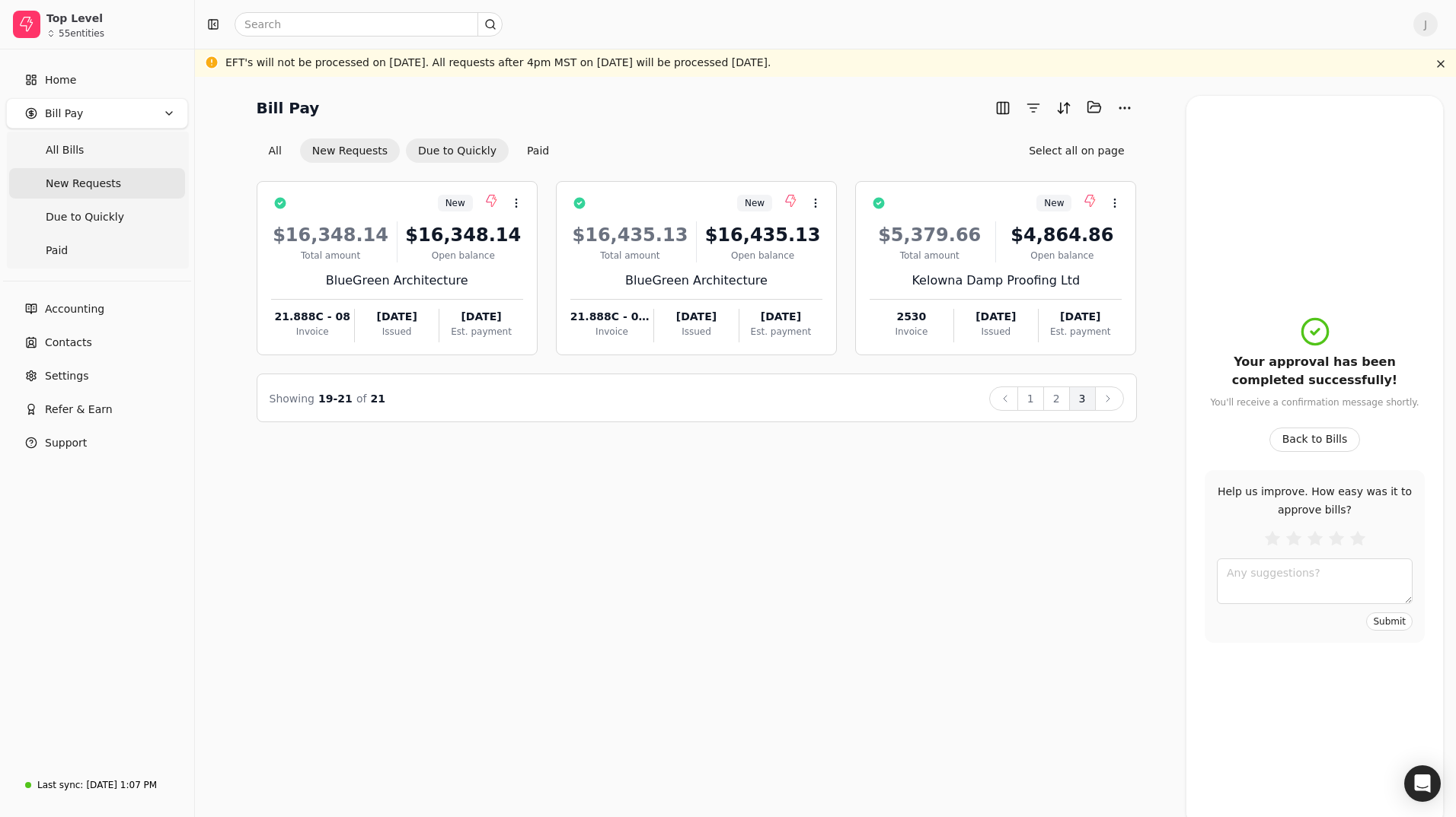
click at [458, 155] on button "Due to Quickly" at bounding box center [457, 150] width 102 height 24
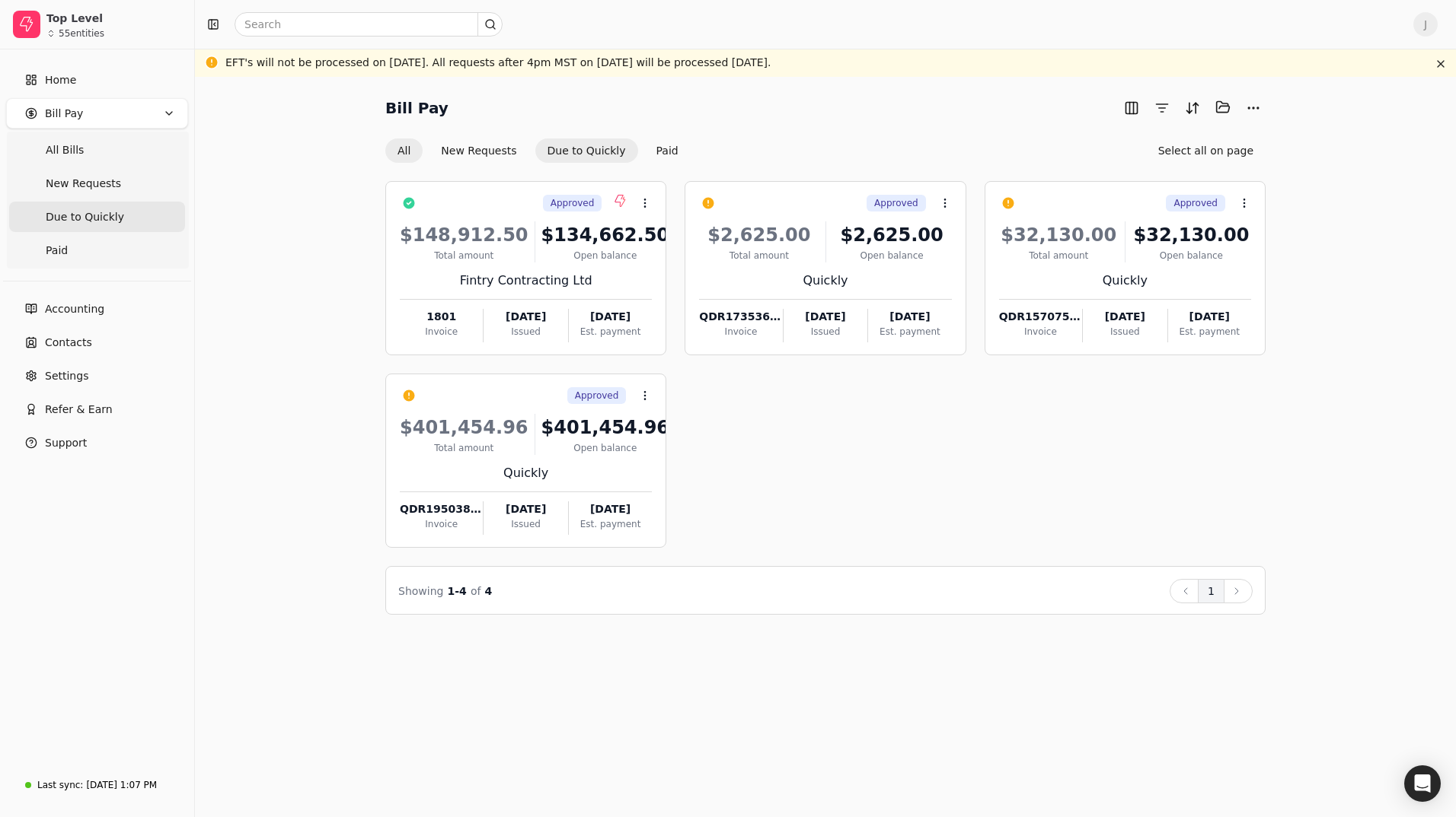
click at [405, 151] on button "All" at bounding box center [404, 150] width 37 height 24
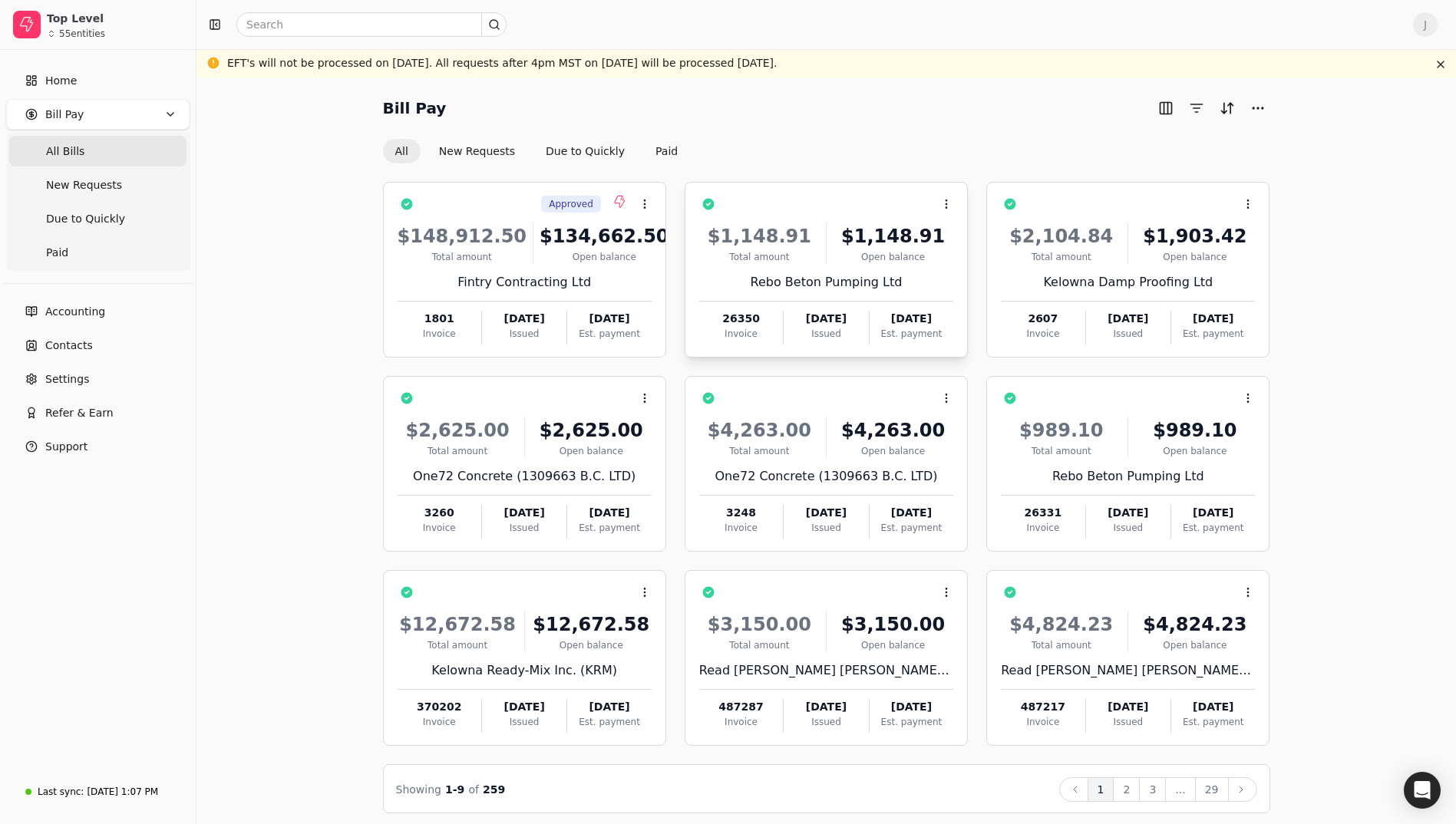
click at [849, 284] on div "Rebo Beton Pumping Ltd" at bounding box center [826, 282] width 254 height 18
click at [797, 261] on div "Total amount" at bounding box center [759, 257] width 121 height 14
click at [1143, 289] on div "Kelowna Damp Proofing Ltd" at bounding box center [1127, 282] width 254 height 18
click at [865, 286] on div "Rebo Beton Pumping Ltd" at bounding box center [826, 282] width 254 height 18
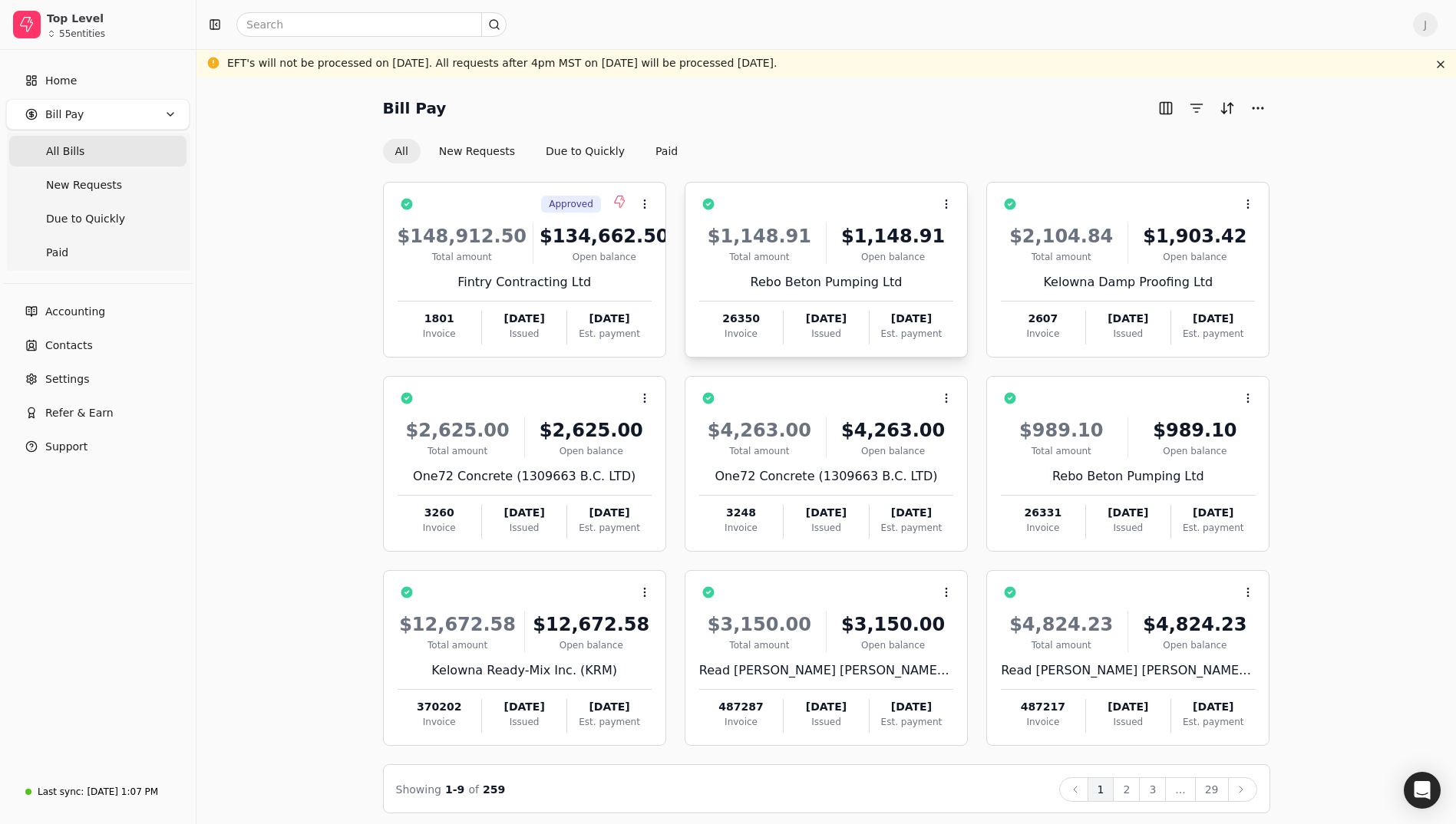
click at [832, 280] on div "Rebo Beton Pumping Ltd" at bounding box center [826, 282] width 254 height 18
click at [818, 253] on div "Total amount" at bounding box center [759, 257] width 121 height 14
click at [1129, 792] on button "2" at bounding box center [1126, 789] width 27 height 24
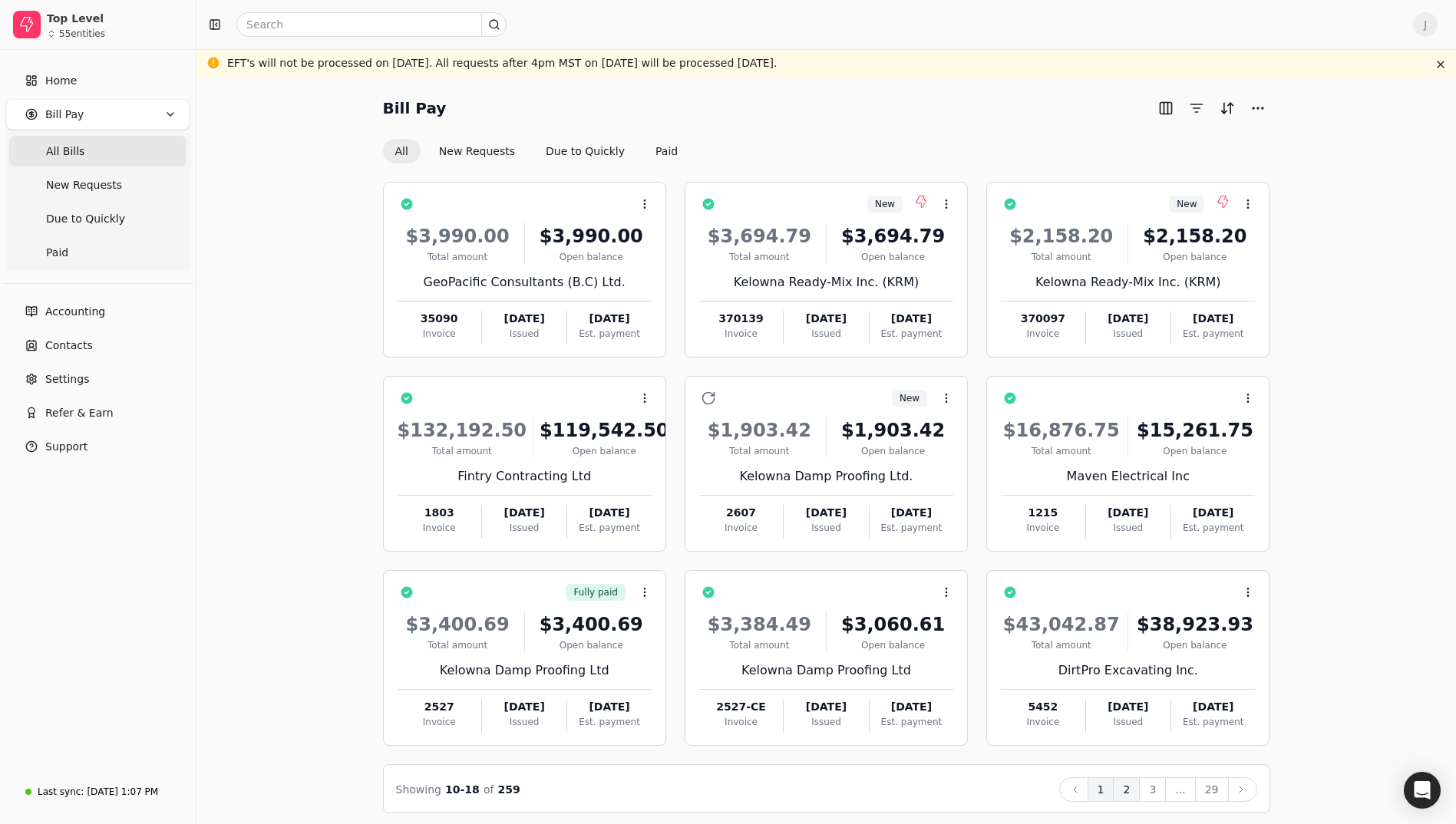
click at [1103, 791] on button "1" at bounding box center [1100, 789] width 27 height 24
